Goal: Task Accomplishment & Management: Manage account settings

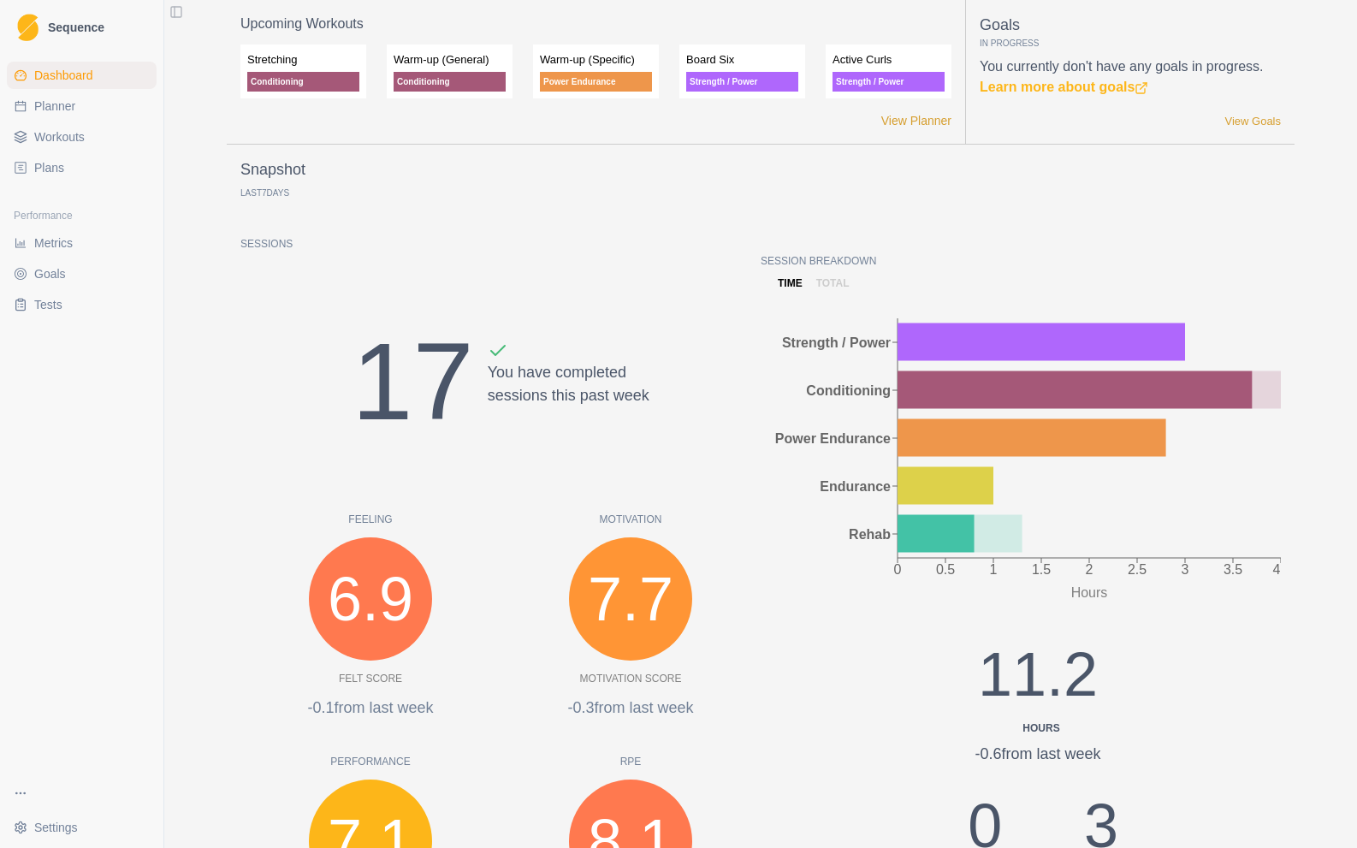
click at [48, 107] on span "Planner" at bounding box center [54, 106] width 41 height 17
select select "month"
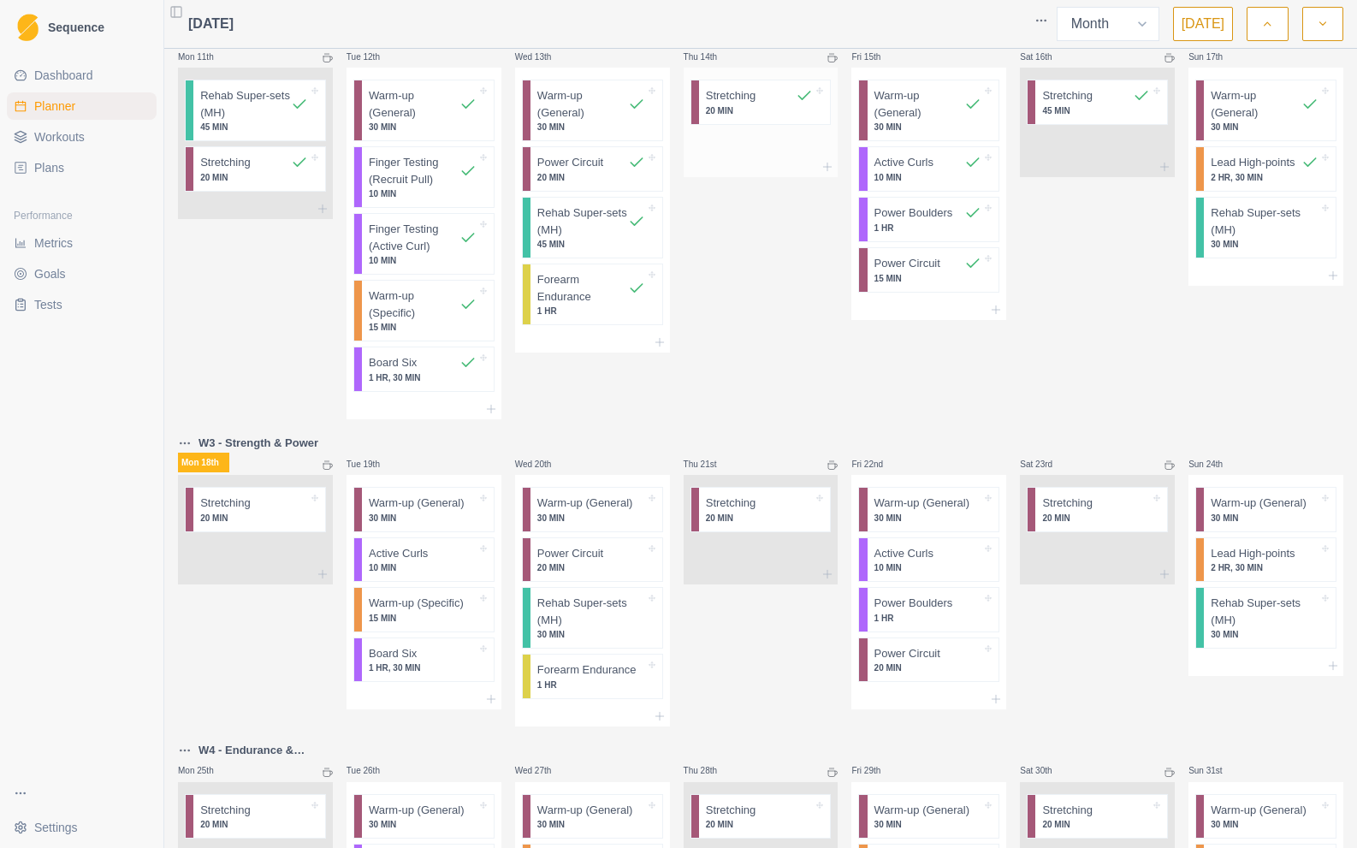
scroll to position [619, 0]
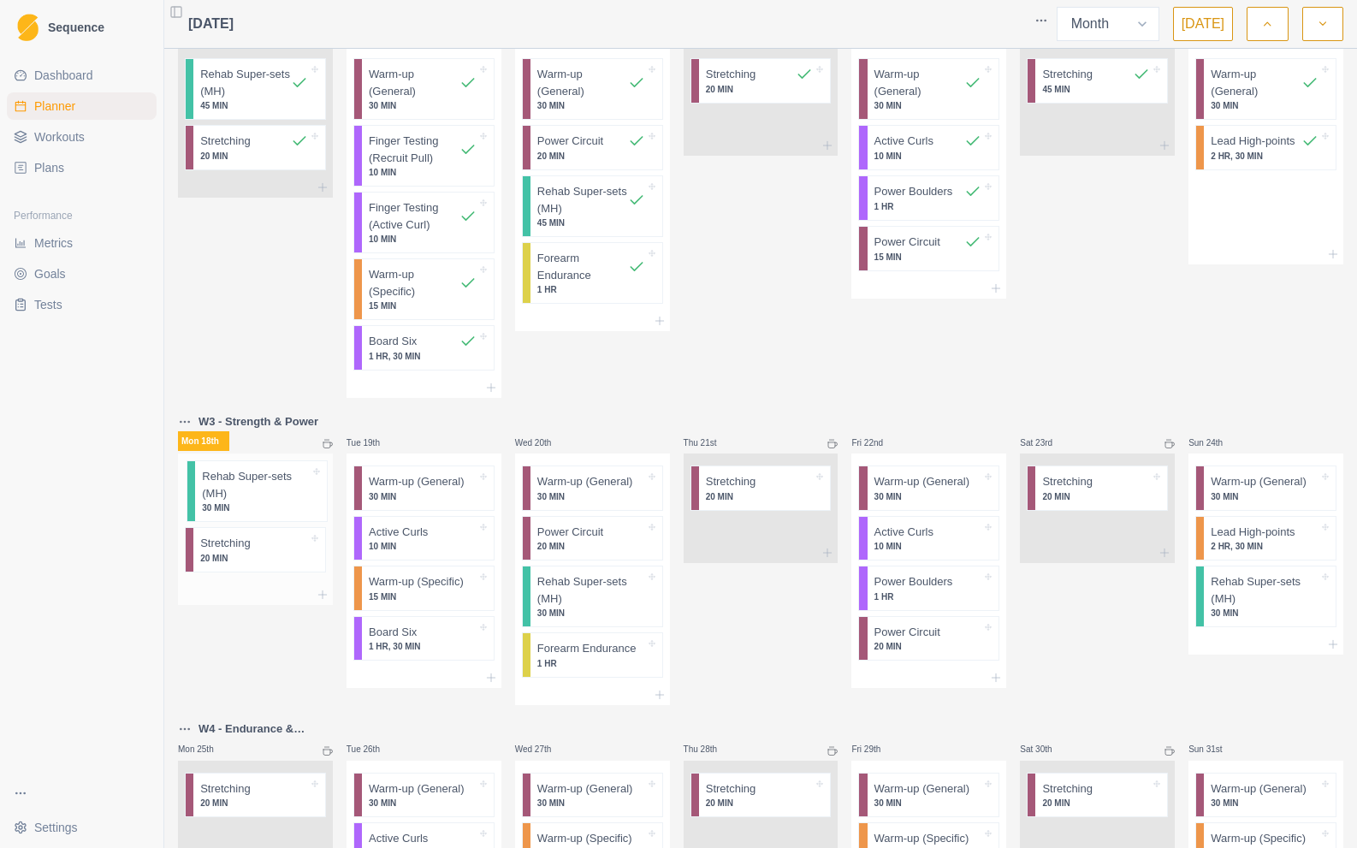
drag, startPoint x: 1267, startPoint y: 210, endPoint x: 251, endPoint y: 501, distance: 1057.2
click at [251, 501] on div "Mon 28th Tue 29th Wed 30th Thu 31st Fri 1st Sat 2nd Outdoor climbing - Arapiles…" at bounding box center [760, 249] width 1165 height 1624
click at [268, 497] on p "Rehab Super-sets (MH)" at bounding box center [254, 489] width 108 height 33
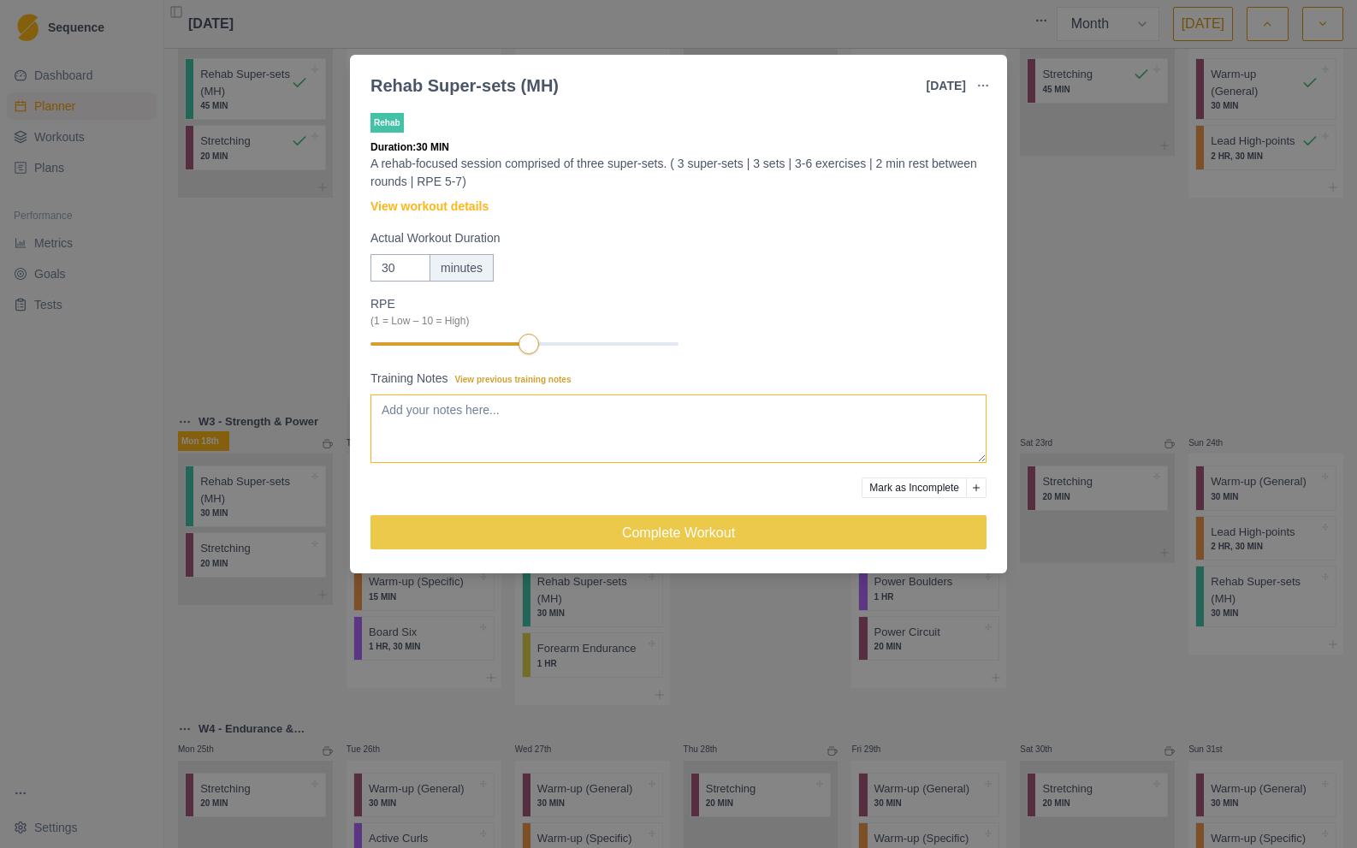
drag, startPoint x: 497, startPoint y: 408, endPoint x: 509, endPoint y: 413, distance: 13.0
click at [497, 408] on textarea "Training Notes View previous training notes" at bounding box center [678, 428] width 616 height 68
click at [941, 409] on textarea "Moved this from [DATE] as it's the second week in a row that I have not been ab…" at bounding box center [678, 428] width 616 height 68
click at [585, 429] on textarea "Moved this from [DATE] as it's the second week in a row that I have not been ab…" at bounding box center [678, 428] width 616 height 68
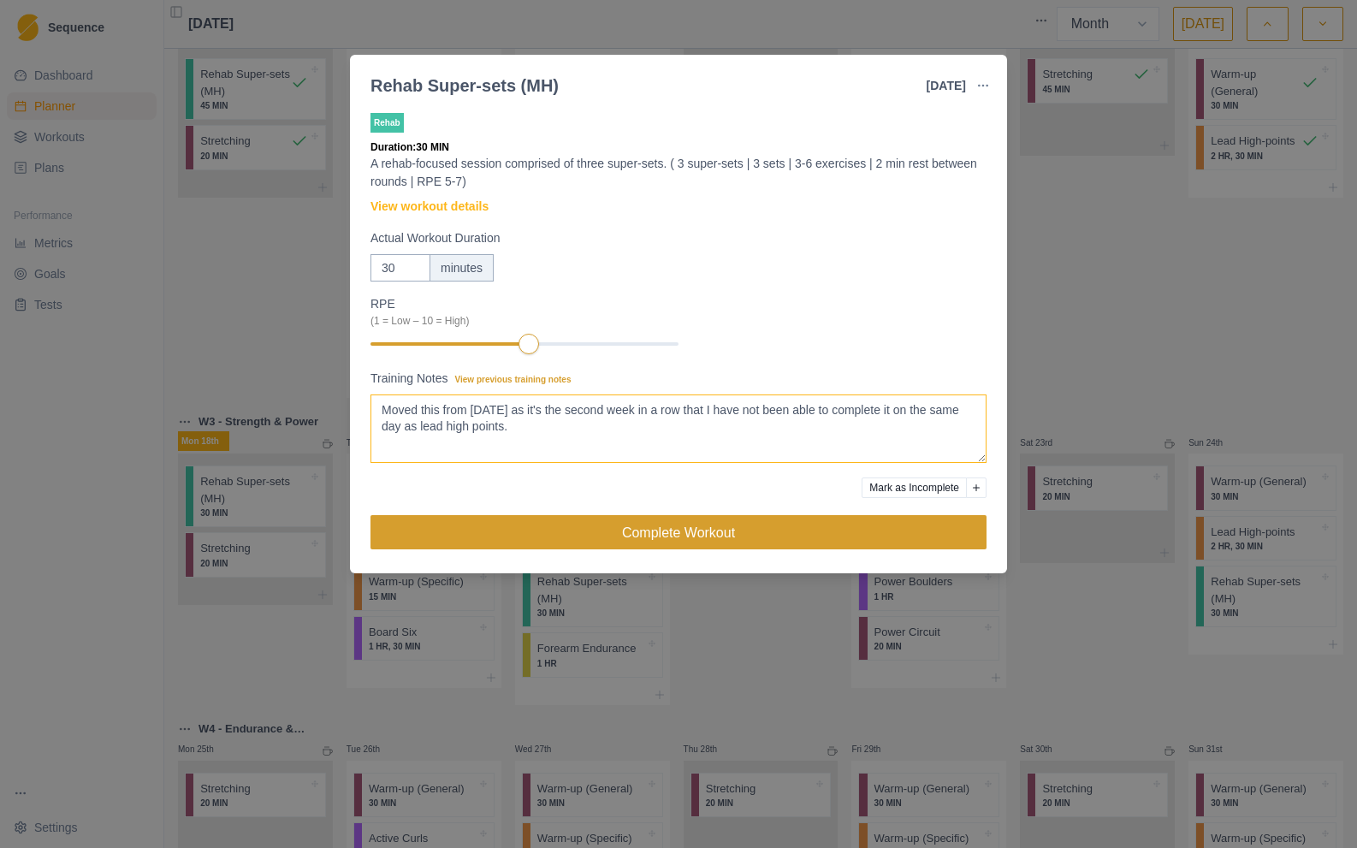
type textarea "Moved this from [DATE] as it's the second week in a row that I have not been ab…"
click at [722, 527] on button "Complete Workout" at bounding box center [678, 532] width 616 height 34
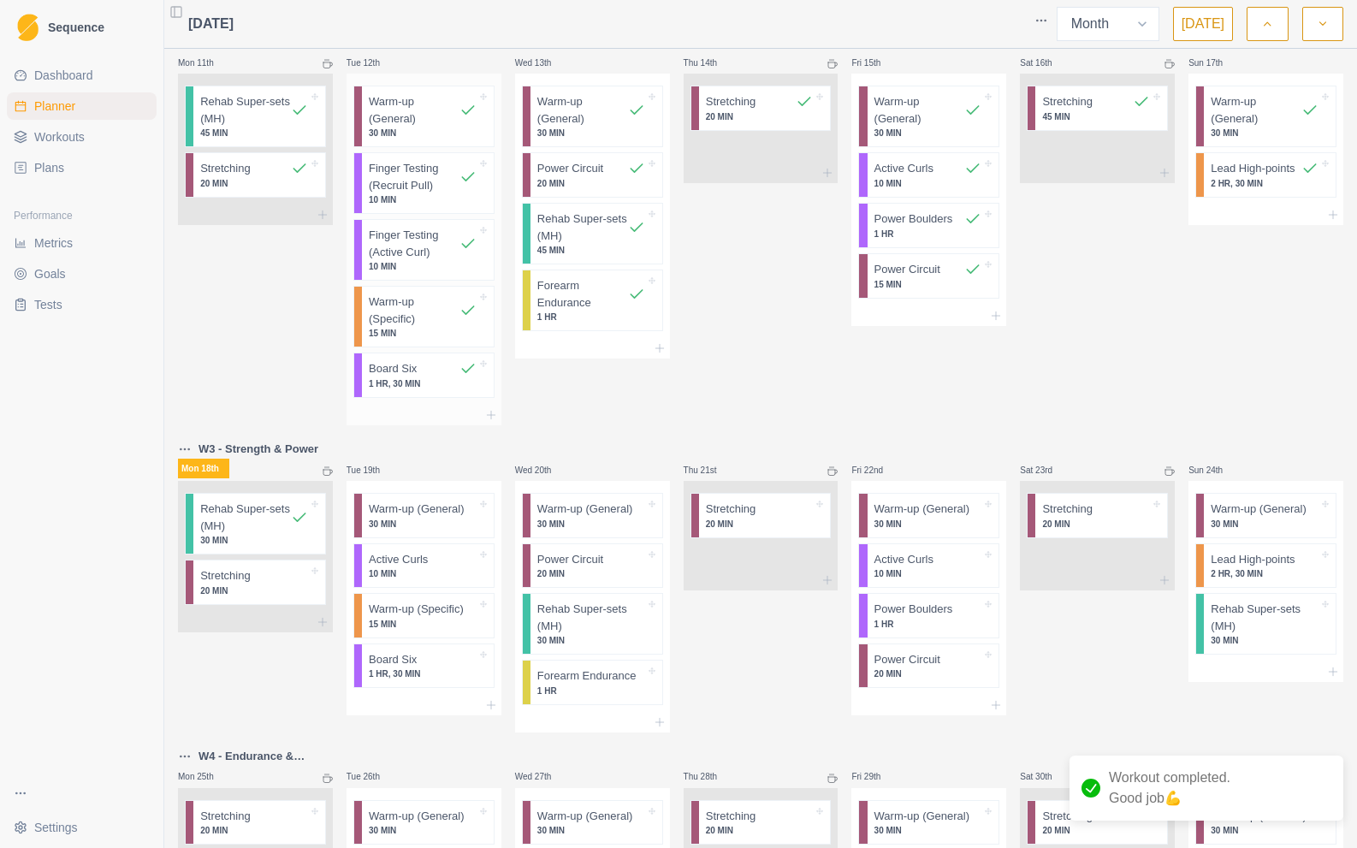
scroll to position [583, 0]
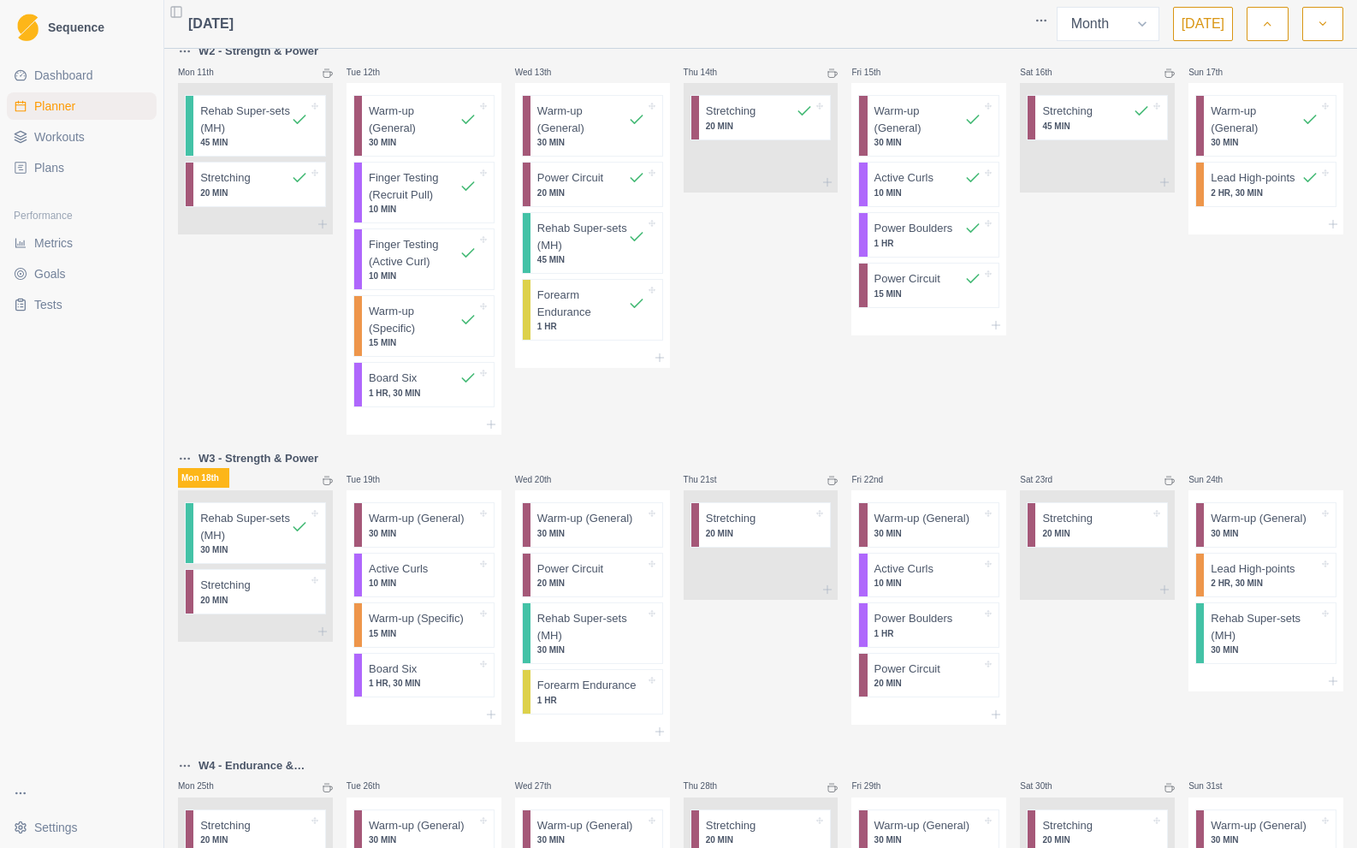
click at [69, 70] on span "Dashboard" at bounding box center [63, 75] width 59 height 17
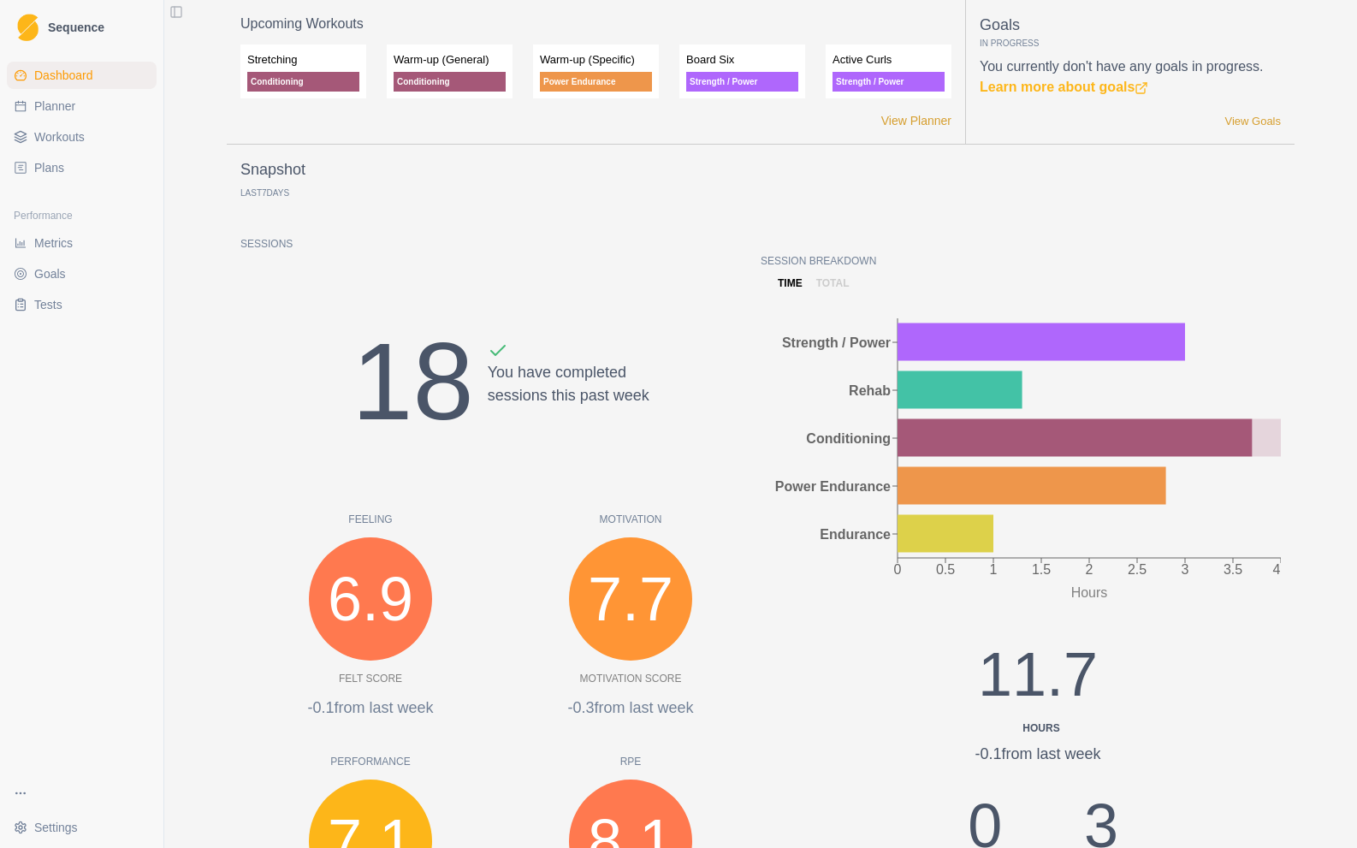
click at [65, 111] on span "Planner" at bounding box center [54, 106] width 41 height 17
select select "month"
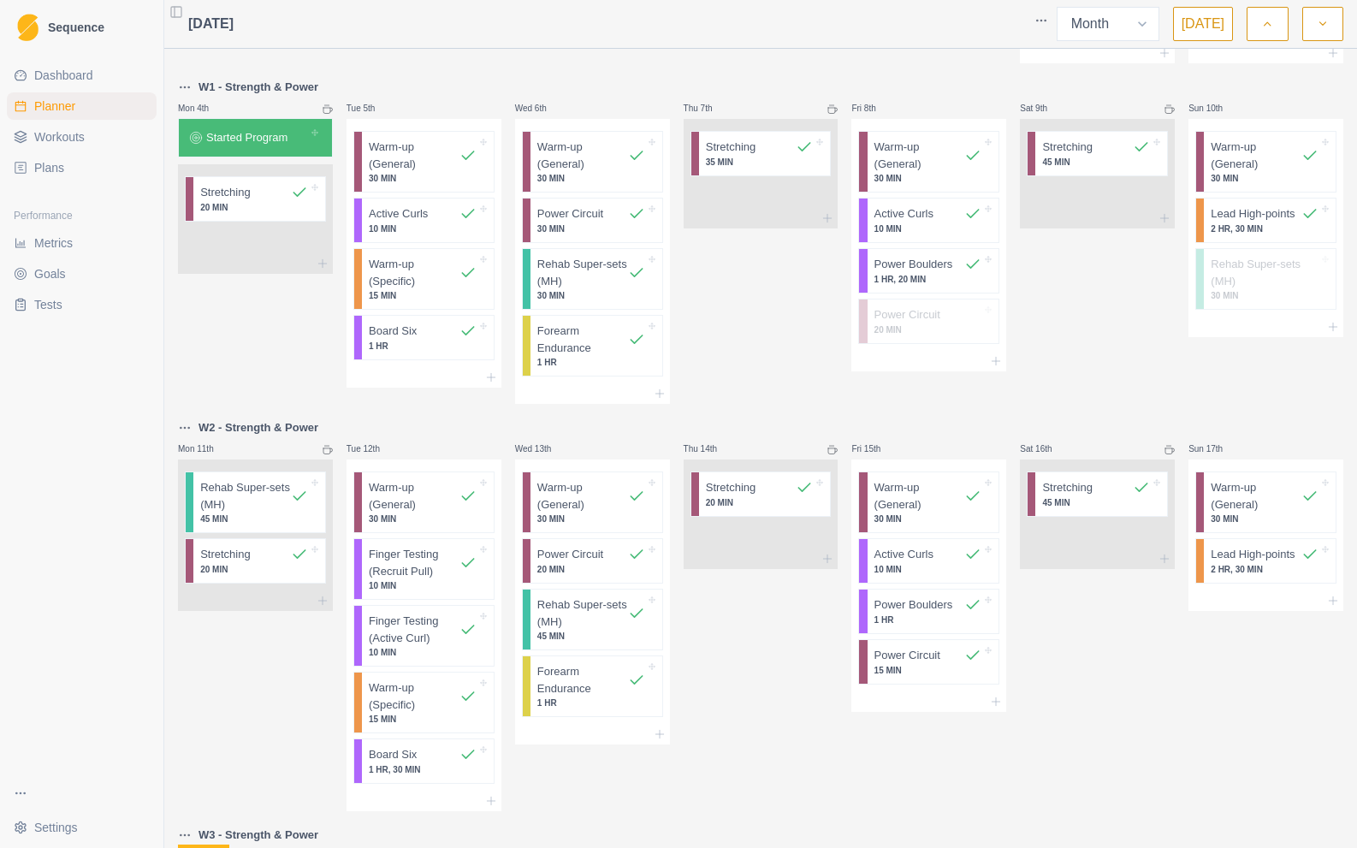
scroll to position [219, 0]
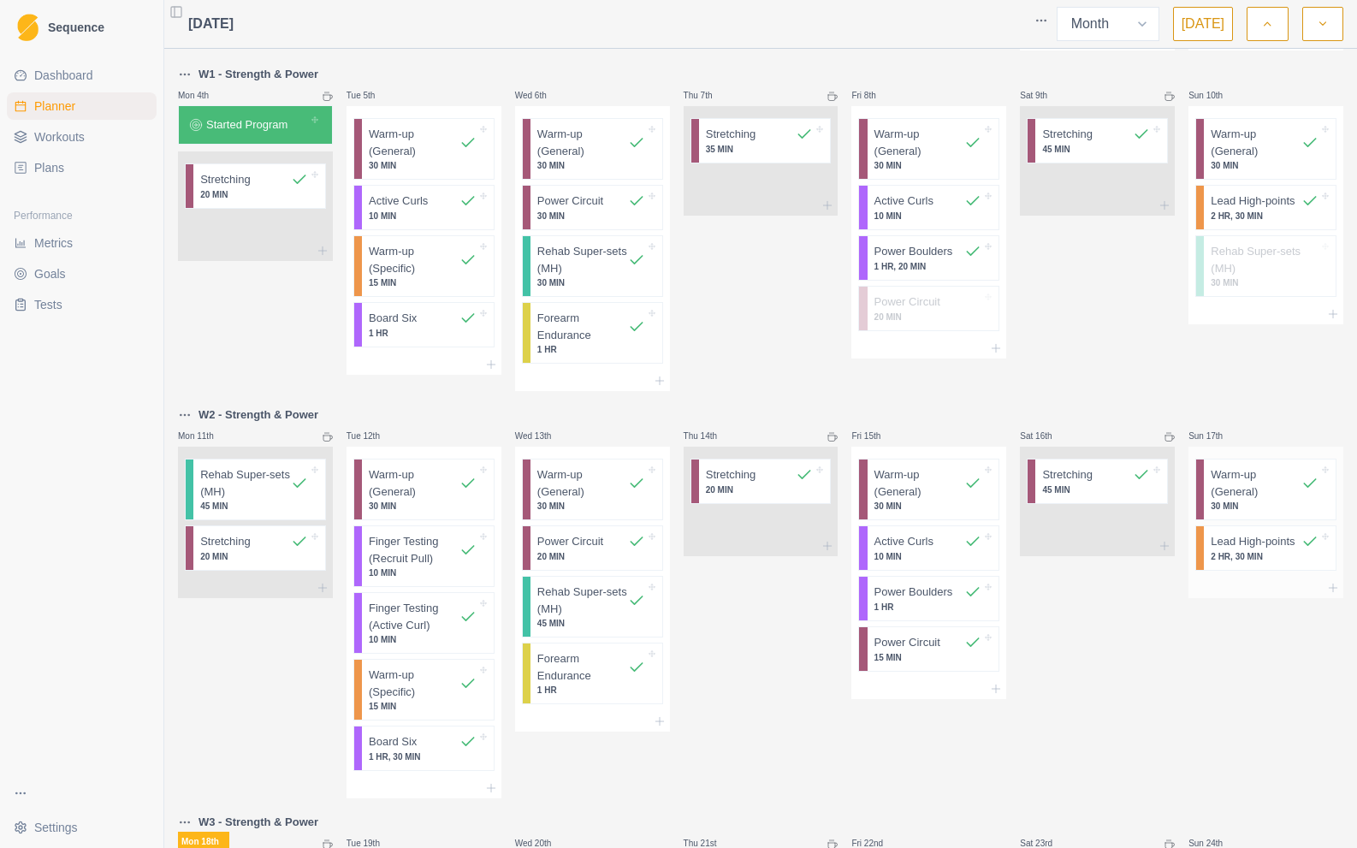
click at [1217, 547] on p "Lead High-points" at bounding box center [1252, 541] width 84 height 17
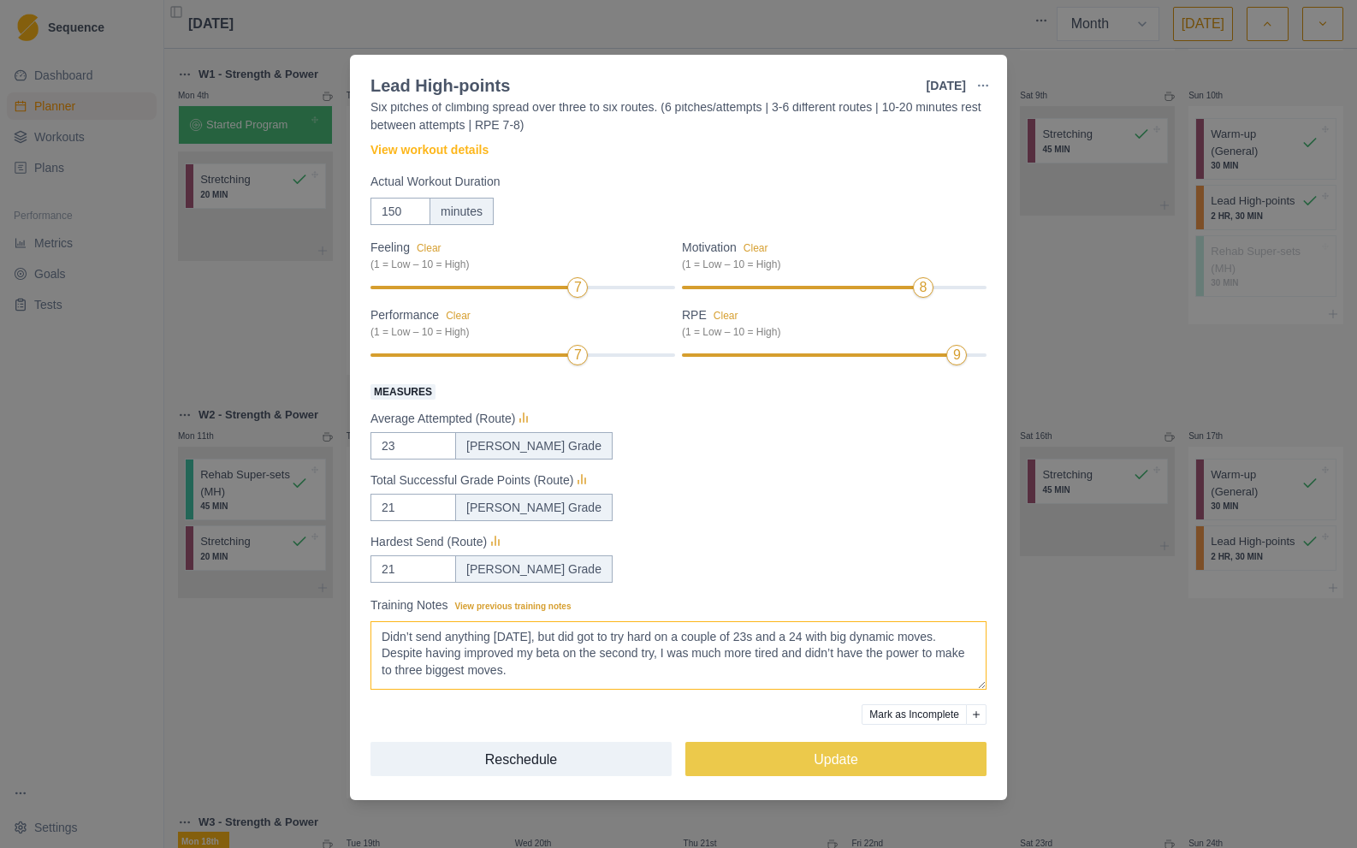
scroll to position [2, 0]
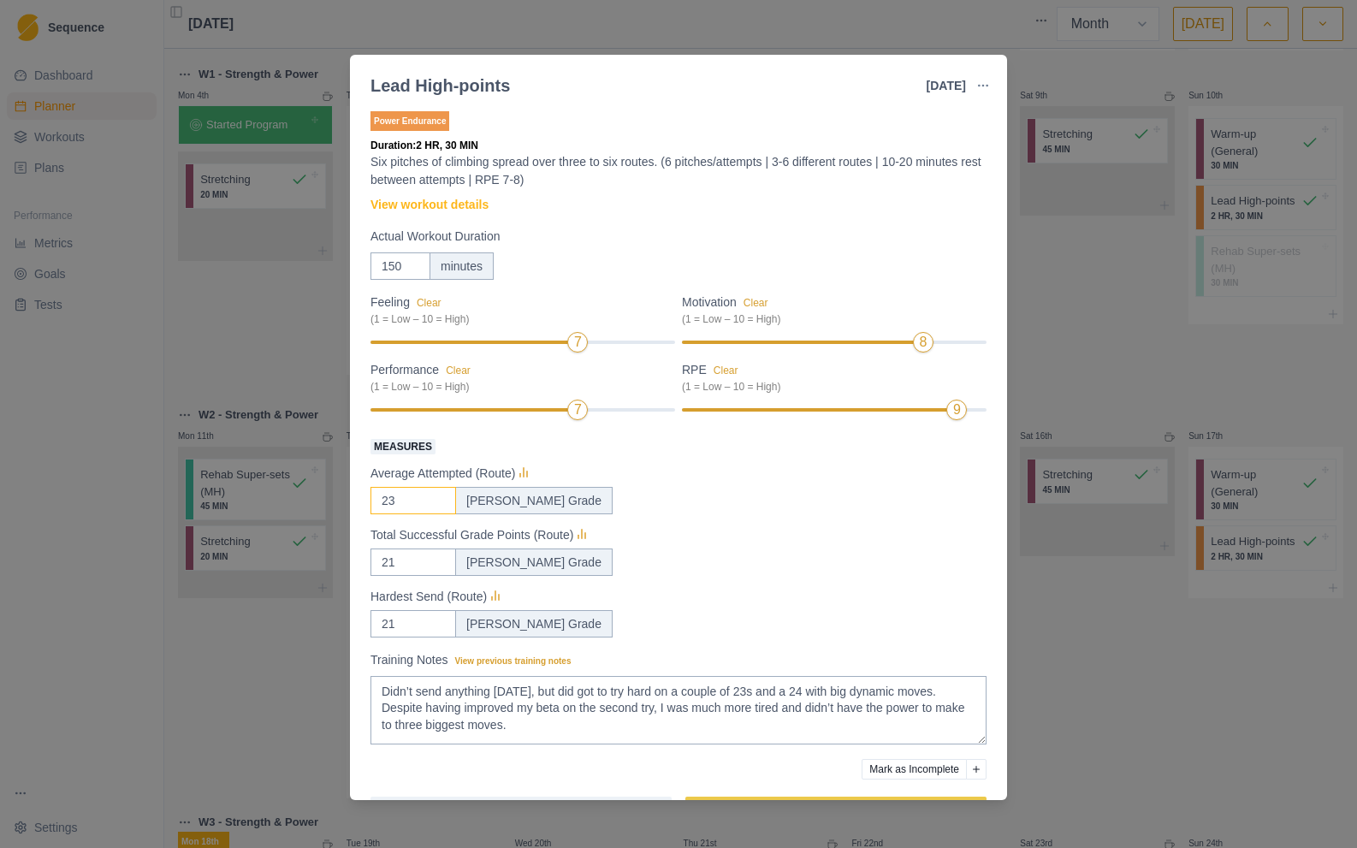
drag, startPoint x: 402, startPoint y: 501, endPoint x: 369, endPoint y: 498, distance: 33.5
click at [369, 498] on div "Power Endurance Duration: 2 HR, 30 MIN Six pitches of climbing spread over thre…" at bounding box center [678, 451] width 657 height 697
type input "22.6"
drag, startPoint x: 396, startPoint y: 560, endPoint x: 366, endPoint y: 561, distance: 30.0
click at [366, 561] on div "Power Endurance Duration: 2 HR, 30 MIN Six pitches of climbing spread over thre…" at bounding box center [678, 451] width 657 height 697
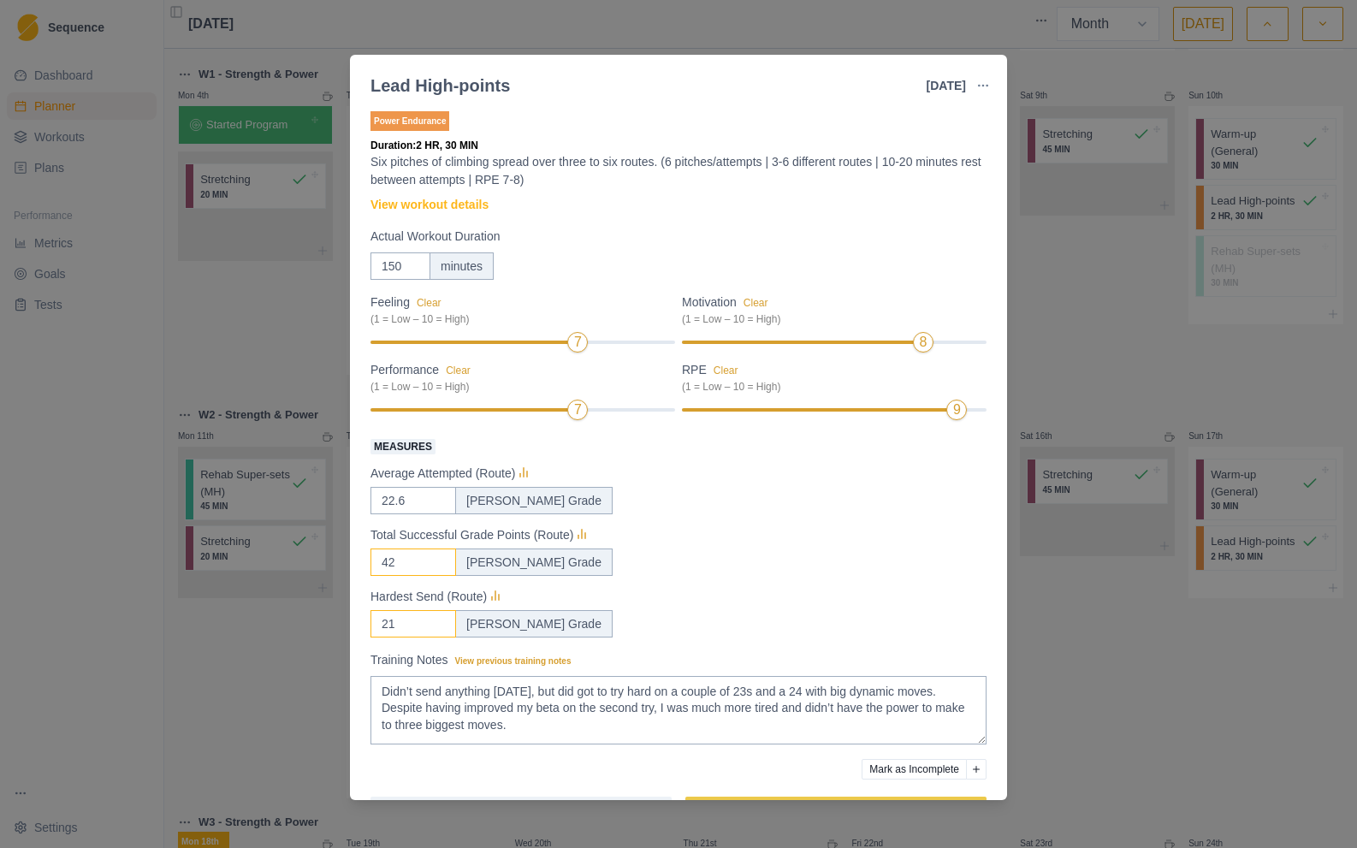
type input "42"
click at [404, 514] on input "21" at bounding box center [413, 500] width 86 height 27
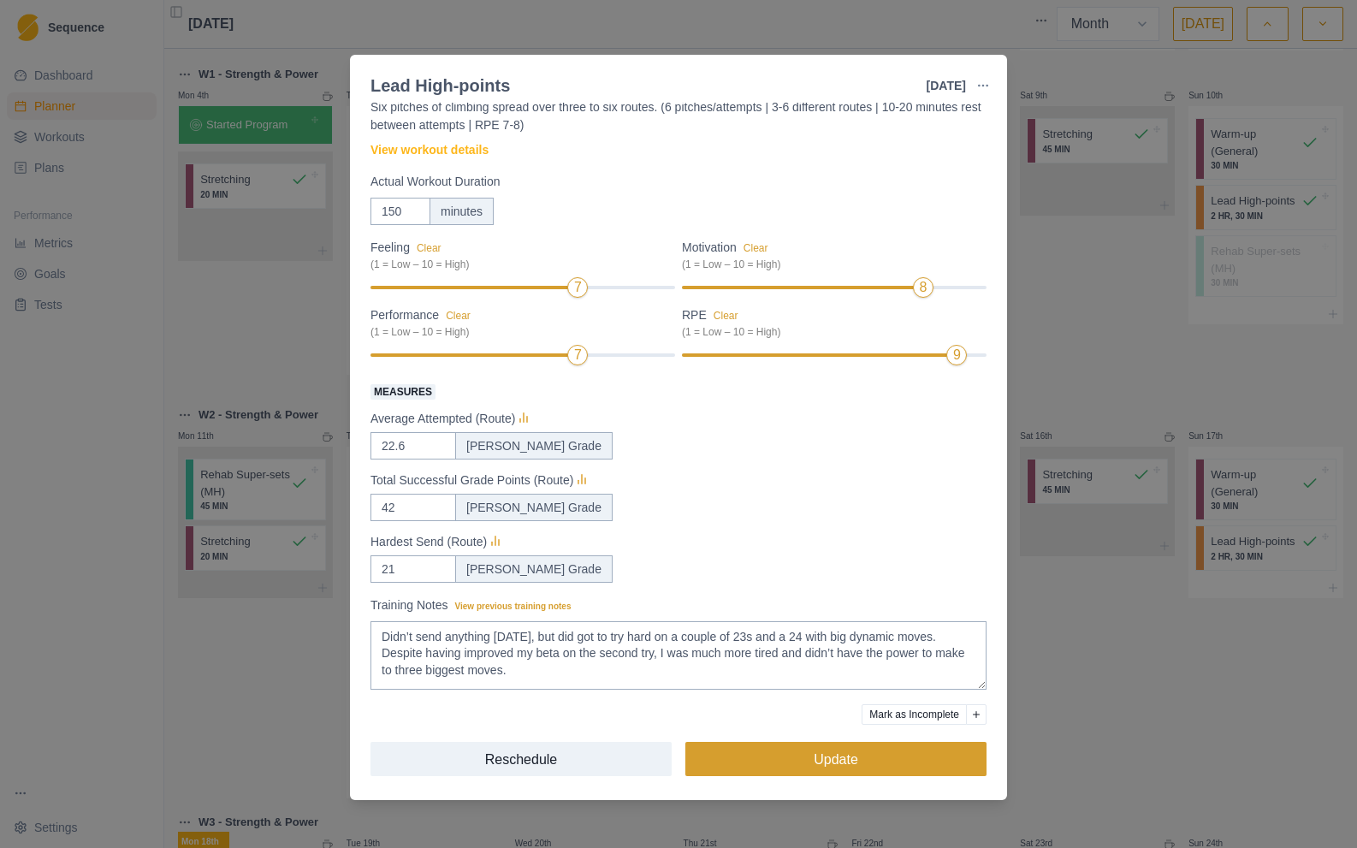
click at [845, 760] on button "Update" at bounding box center [835, 759] width 301 height 34
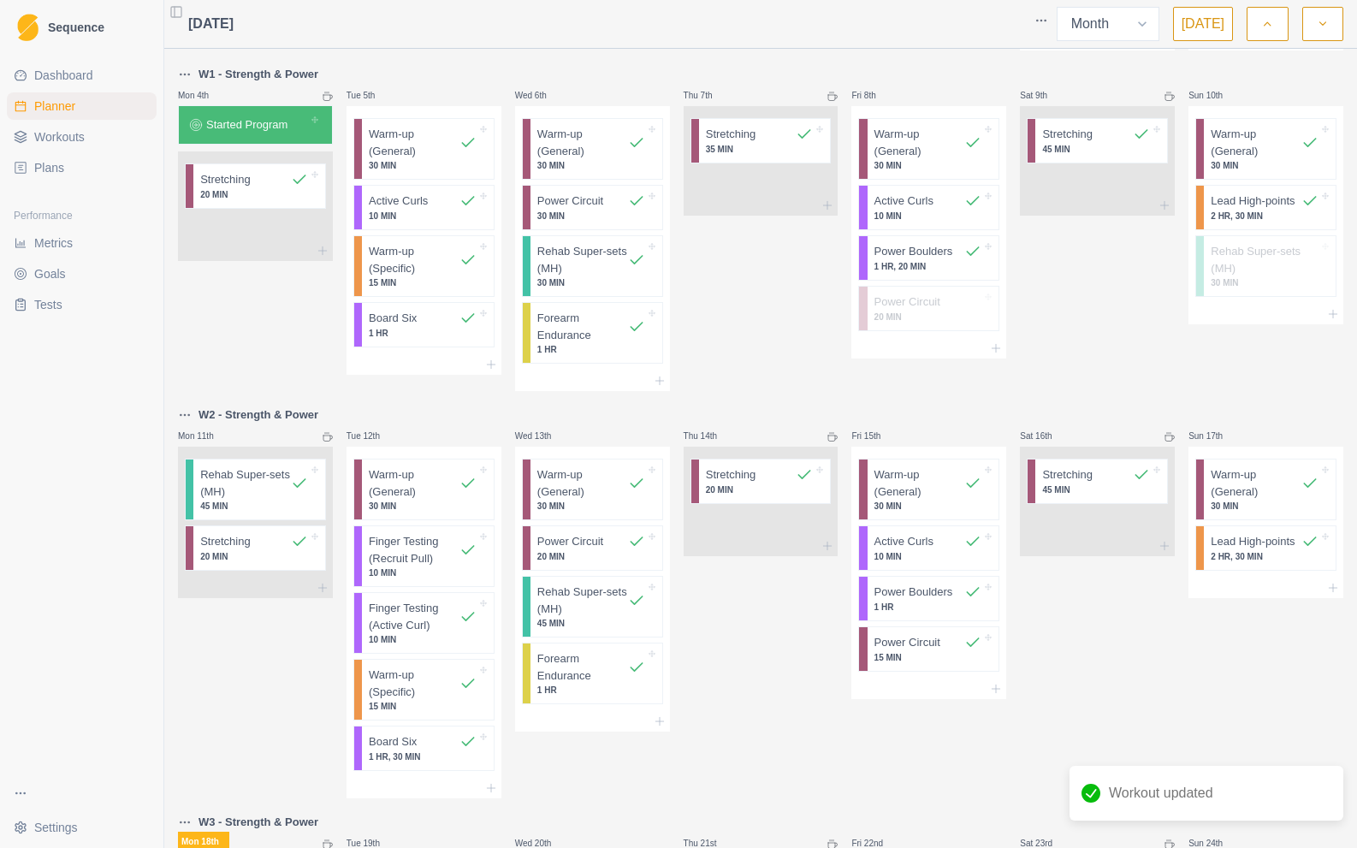
click at [52, 237] on span "Metrics" at bounding box center [53, 242] width 38 height 17
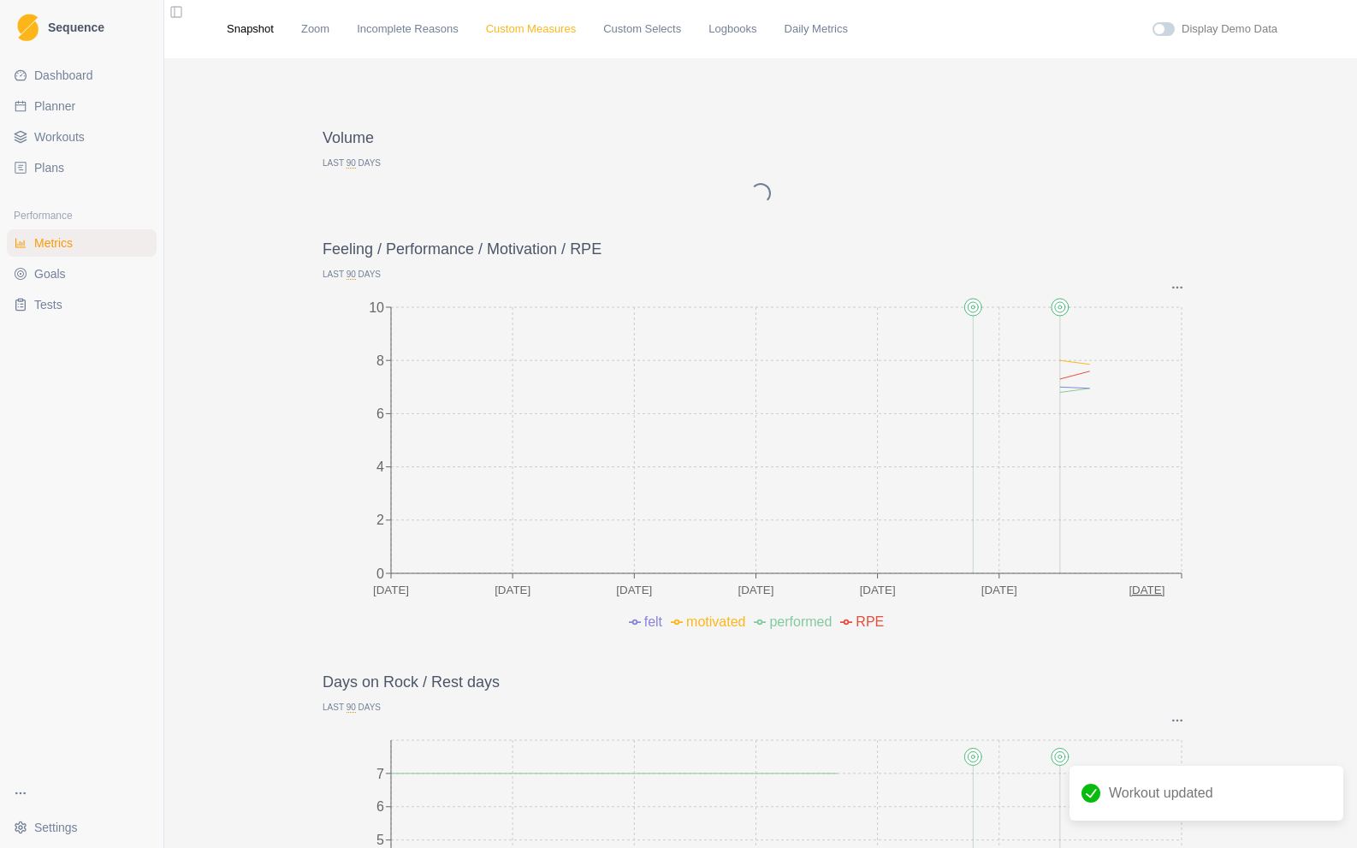
click at [535, 33] on link "Custom Measures" at bounding box center [531, 29] width 90 height 17
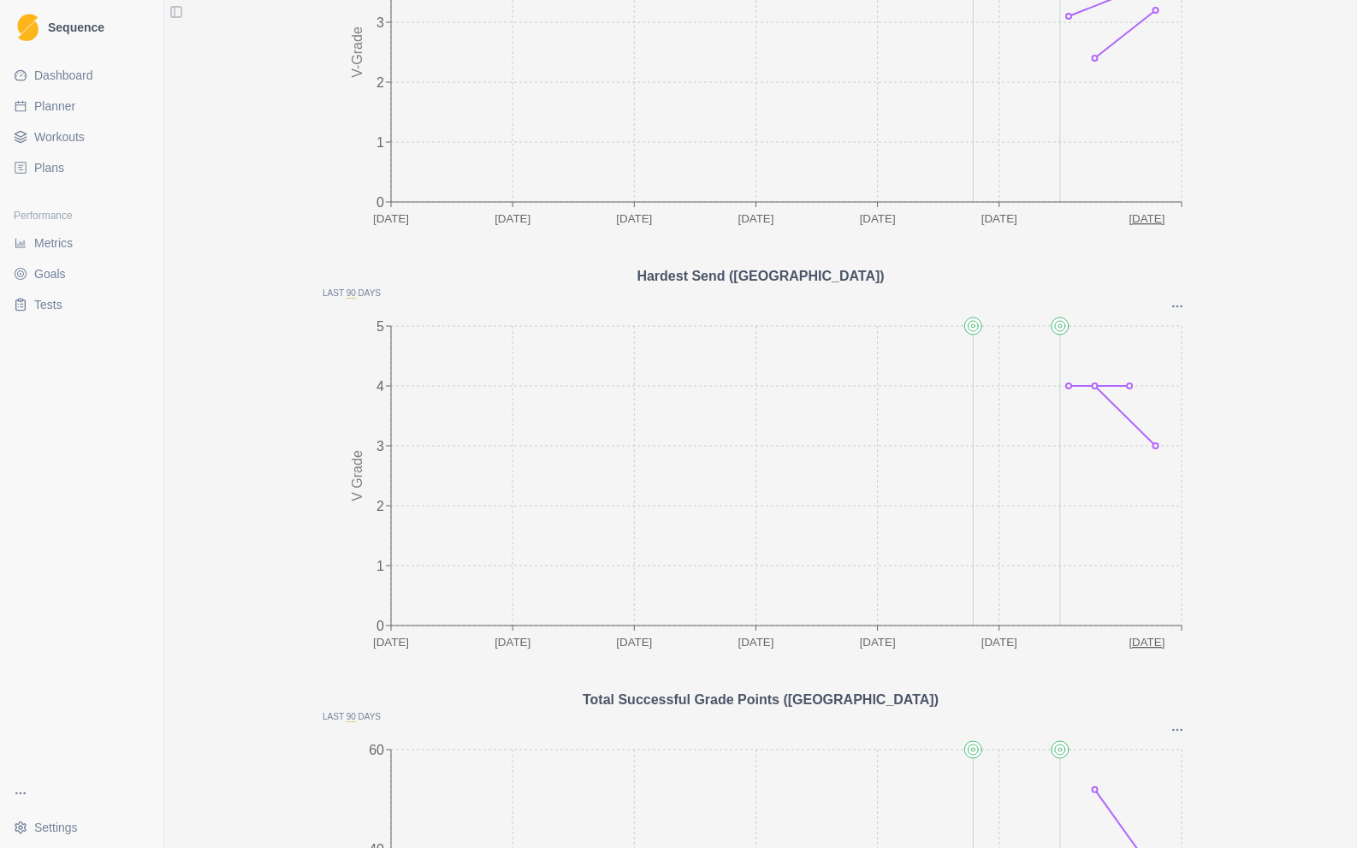
scroll to position [2895, 0]
